Goal: Task Accomplishment & Management: Use online tool/utility

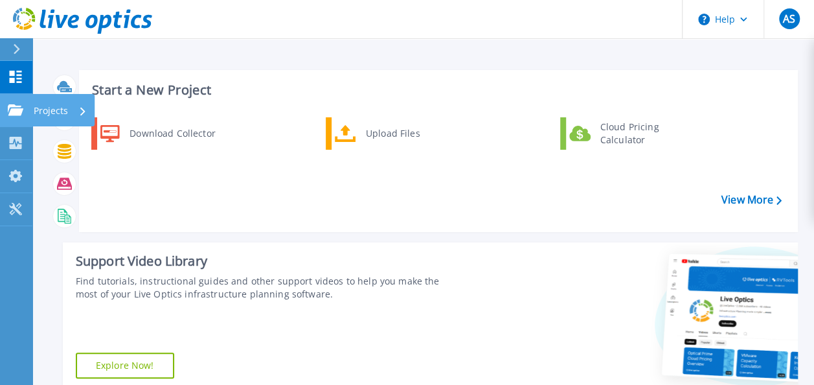
click at [17, 118] on link "Projects Projects" at bounding box center [16, 110] width 32 height 33
click at [189, 169] on div "Download Collector Upload Files Cloud Pricing Calculator" at bounding box center [437, 169] width 710 height 111
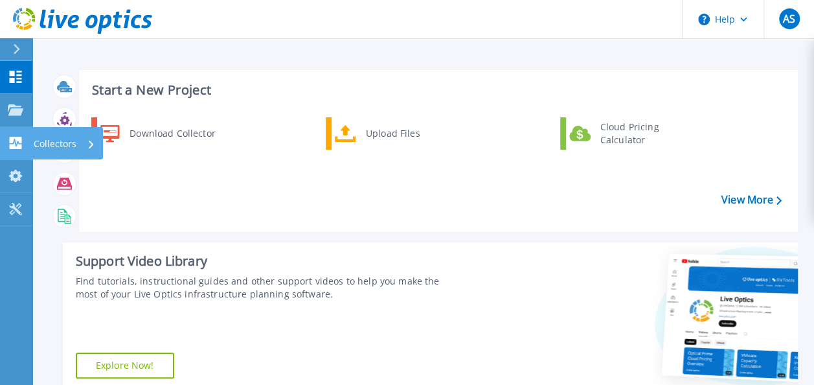
click at [54, 146] on p "Collectors" at bounding box center [55, 144] width 43 height 34
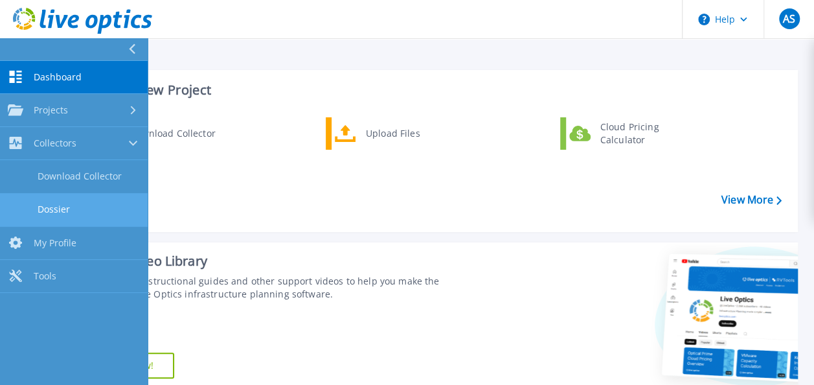
click at [87, 205] on link "Dossier" at bounding box center [74, 209] width 148 height 33
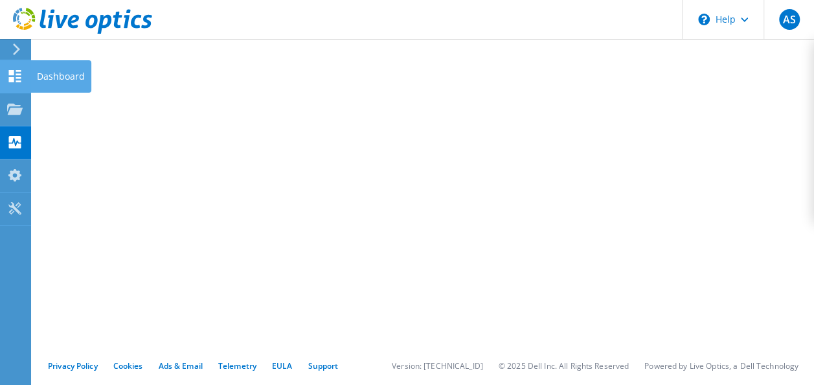
click at [17, 74] on use at bounding box center [15, 76] width 12 height 12
click at [50, 79] on div "Dashboard" at bounding box center [60, 76] width 61 height 32
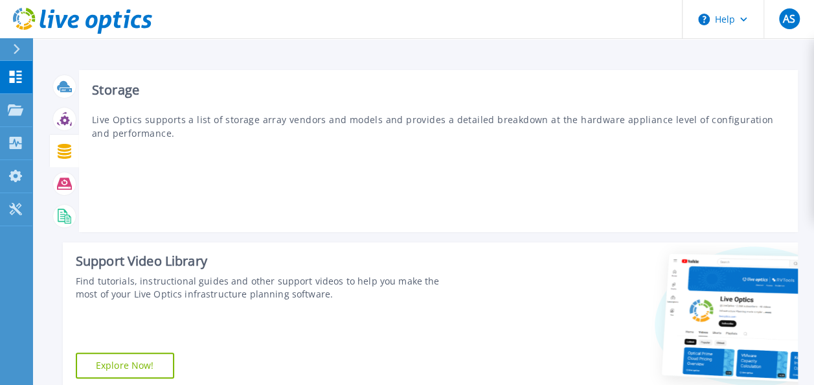
click at [66, 157] on icon at bounding box center [65, 151] width 14 height 15
click at [58, 222] on icon at bounding box center [64, 216] width 15 height 15
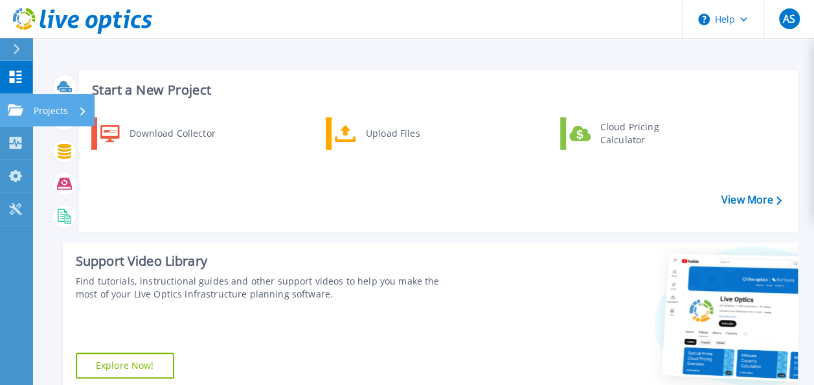
drag, startPoint x: 58, startPoint y: 222, endPoint x: 10, endPoint y: 125, distance: 108.4
click at [10, 125] on link "Projects Projects" at bounding box center [16, 110] width 32 height 33
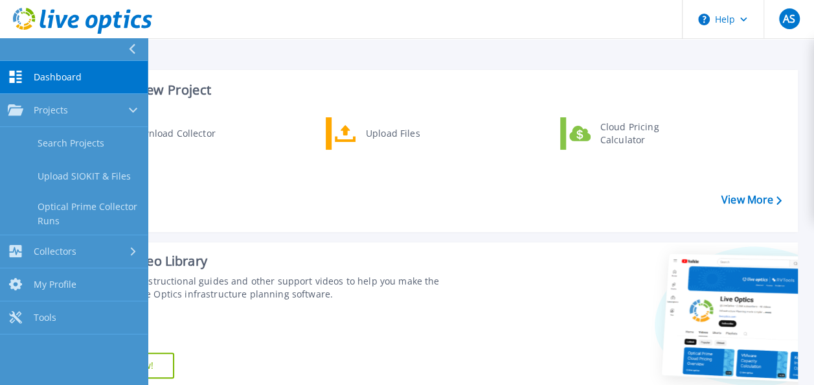
click at [260, 102] on div "Start a New Project Download Collector Upload Files Cloud Pricing Calculator Vi…" at bounding box center [438, 151] width 719 height 162
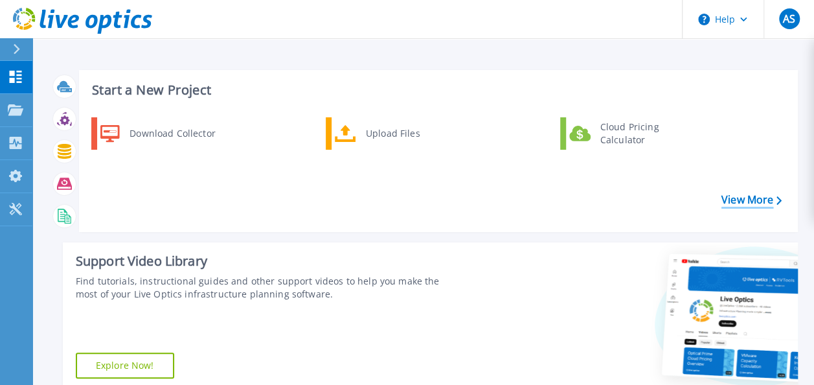
click at [741, 194] on link "View More" at bounding box center [752, 200] width 60 height 12
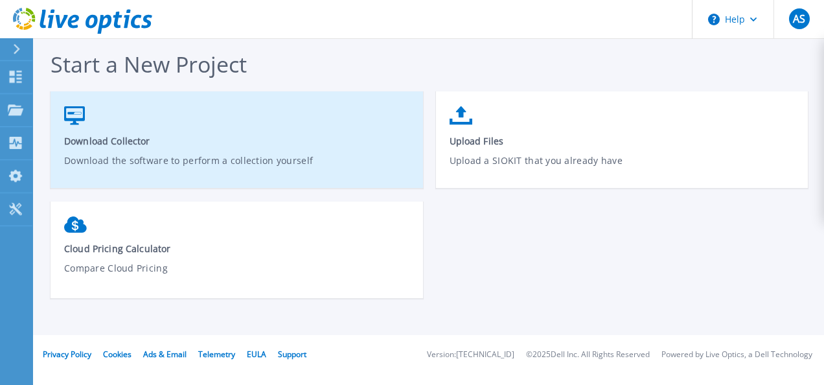
click at [278, 146] on span "Download Collector" at bounding box center [237, 141] width 346 height 12
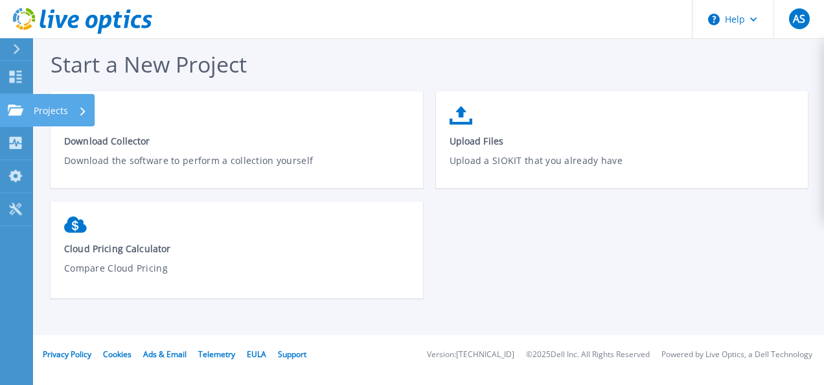
click at [18, 115] on icon at bounding box center [16, 109] width 16 height 11
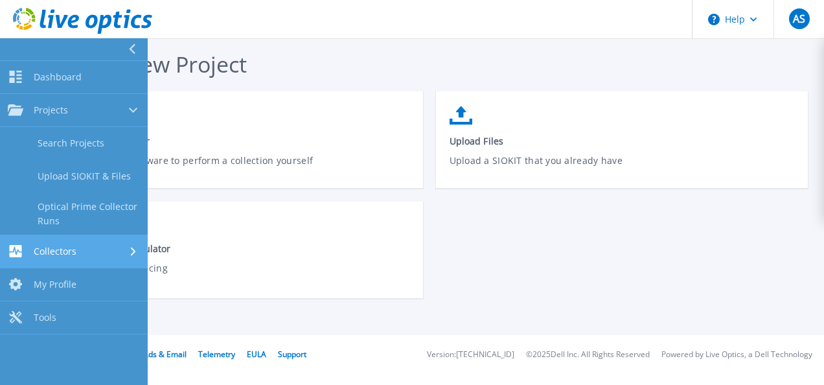
click at [121, 254] on div "Collectors" at bounding box center [74, 251] width 132 height 12
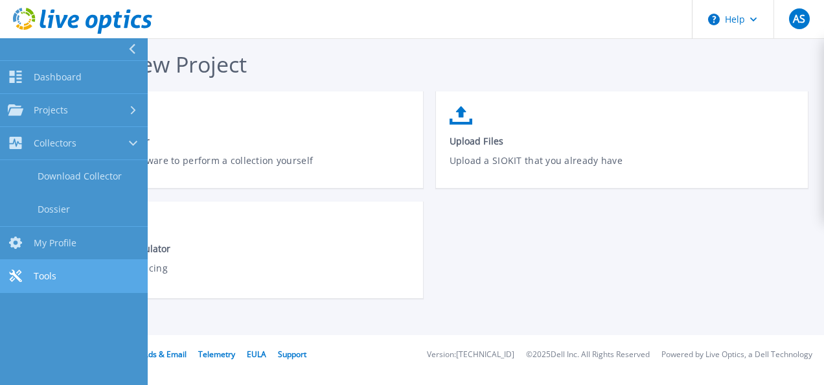
click at [71, 275] on link "Tools Tools" at bounding box center [74, 276] width 148 height 33
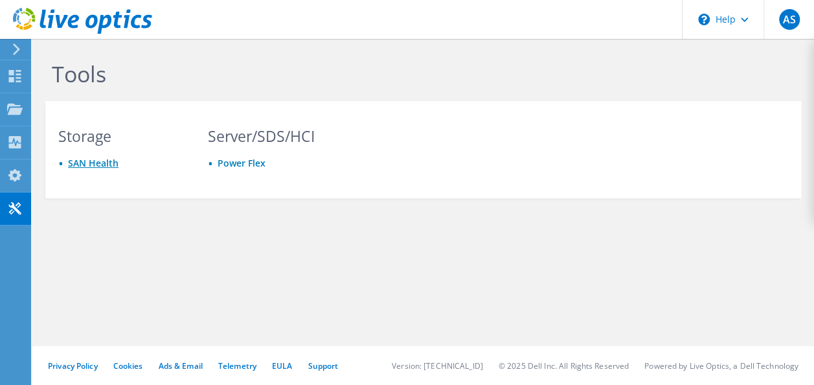
click at [92, 165] on link "SAN Health" at bounding box center [93, 163] width 51 height 12
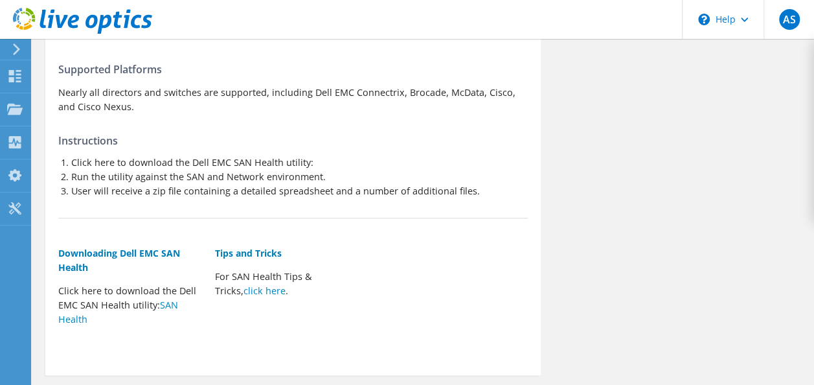
scroll to position [170, 0]
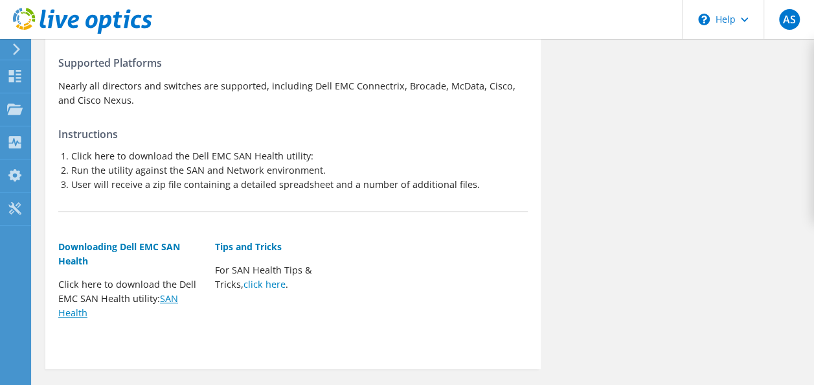
click at [170, 301] on link "SAN Health" at bounding box center [118, 305] width 120 height 27
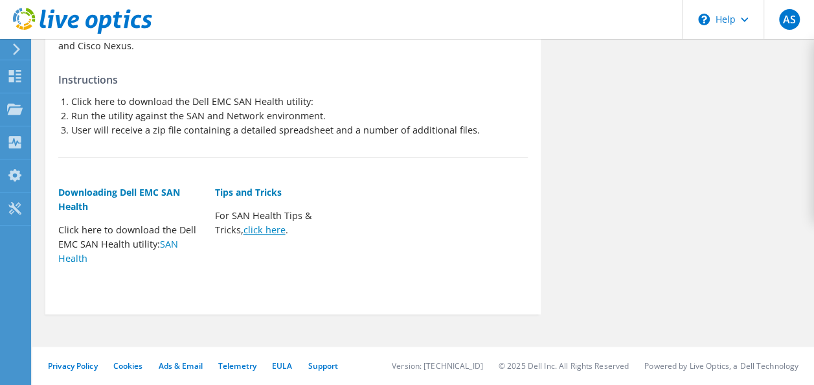
click at [244, 225] on link "click here" at bounding box center [265, 230] width 42 height 12
